Goal: Task Accomplishment & Management: Manage account settings

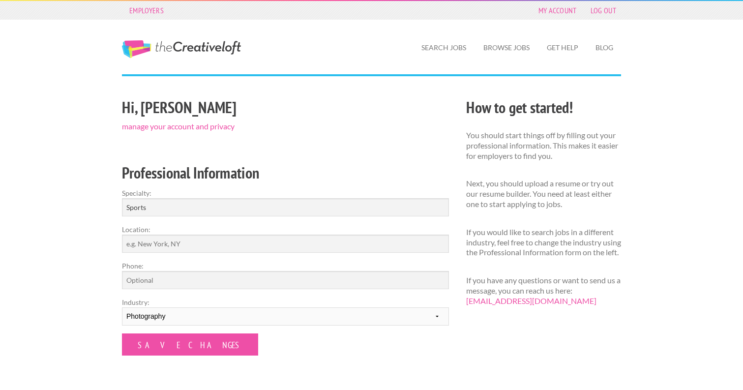
click at [226, 156] on div "Hi, Jessica manage your account and privacy Professional Information Specialty:…" at bounding box center [286, 263] width 344 height 336
click at [558, 9] on link "My Account" at bounding box center [558, 10] width 48 height 14
click at [199, 127] on link "manage your account and privacy" at bounding box center [178, 125] width 113 height 9
